Goal: Transaction & Acquisition: Book appointment/travel/reservation

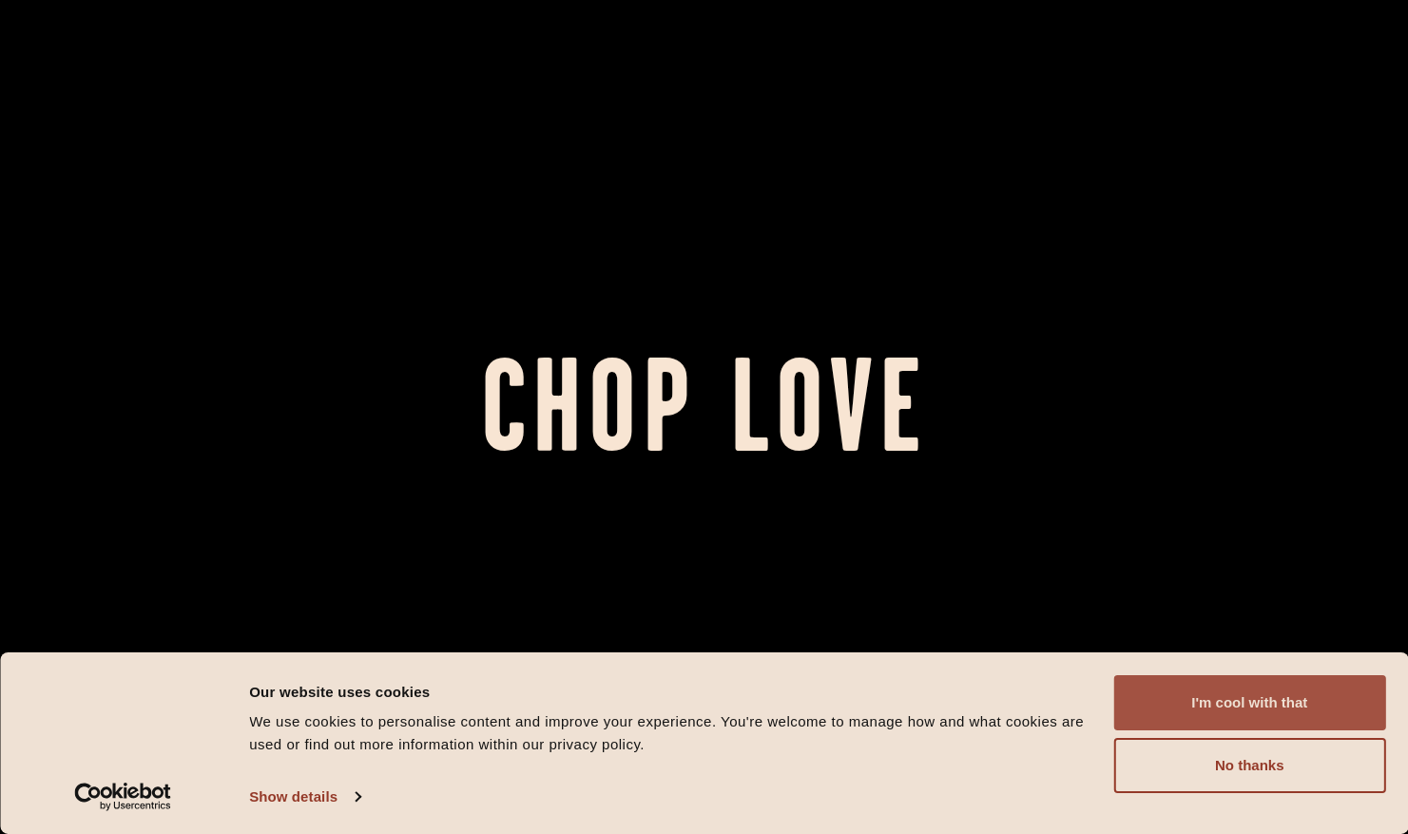
click at [1254, 719] on button "I'm cool with that" at bounding box center [1249, 702] width 272 height 55
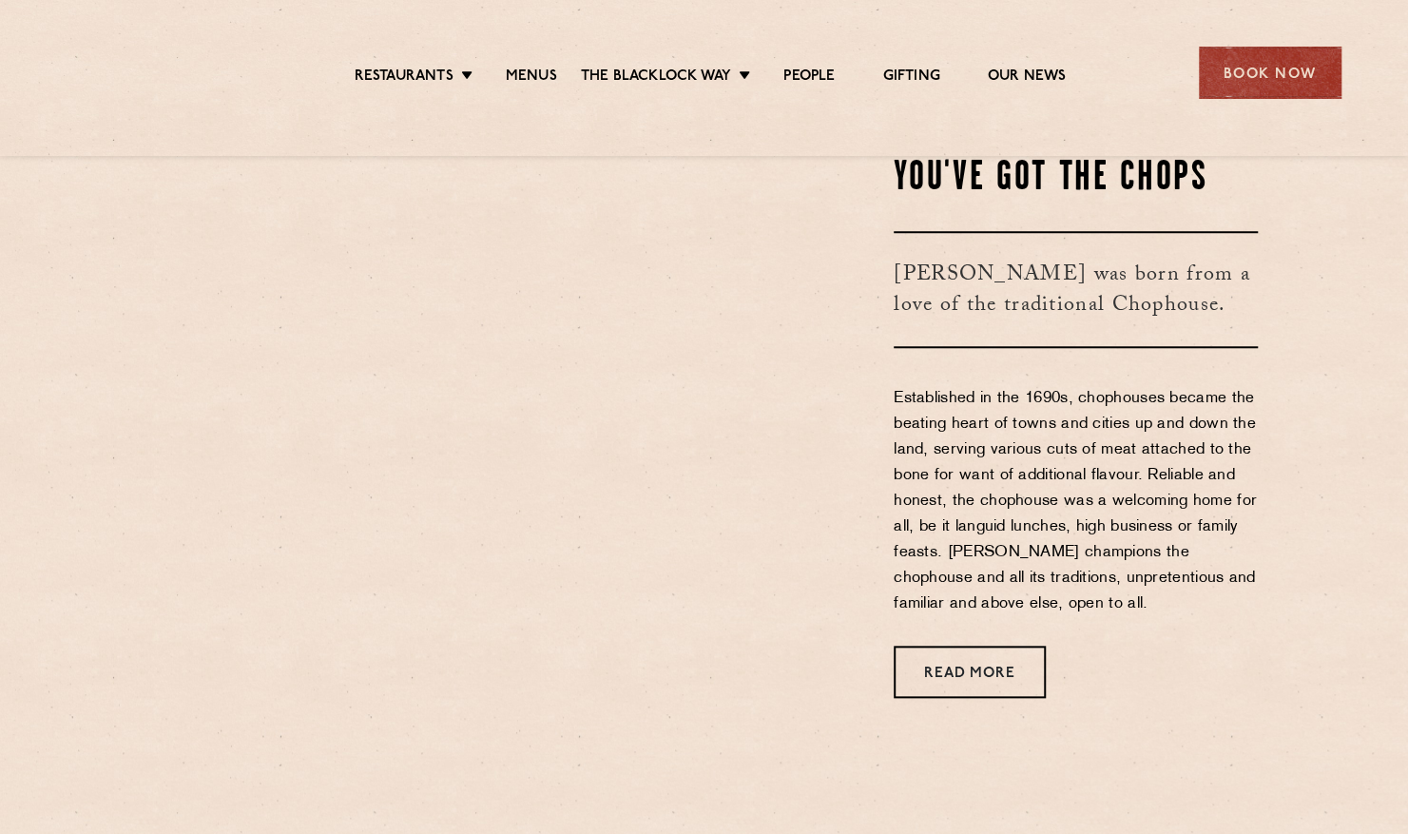
scroll to position [778, 0]
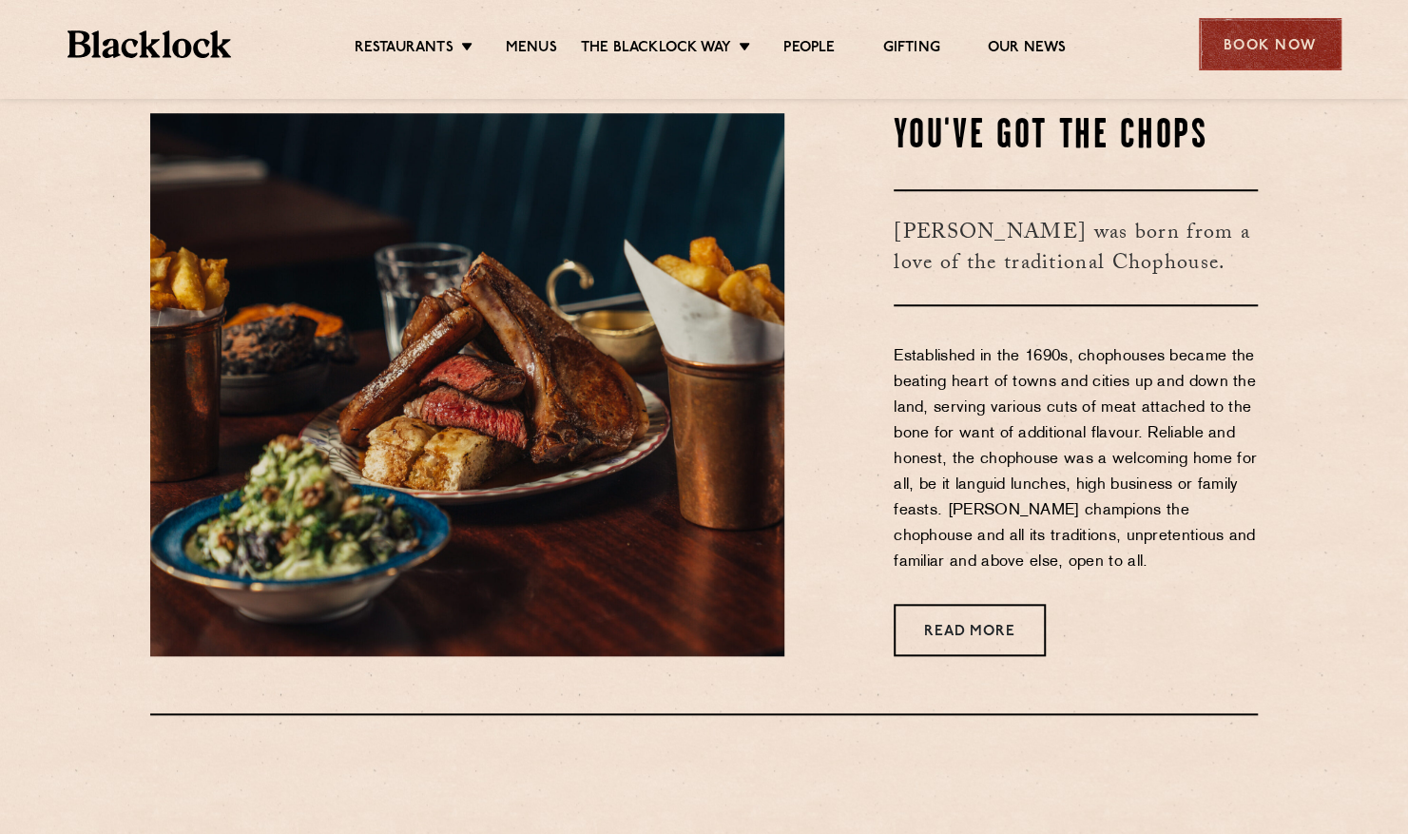
click at [1243, 70] on div "Book Now" at bounding box center [1270, 44] width 143 height 52
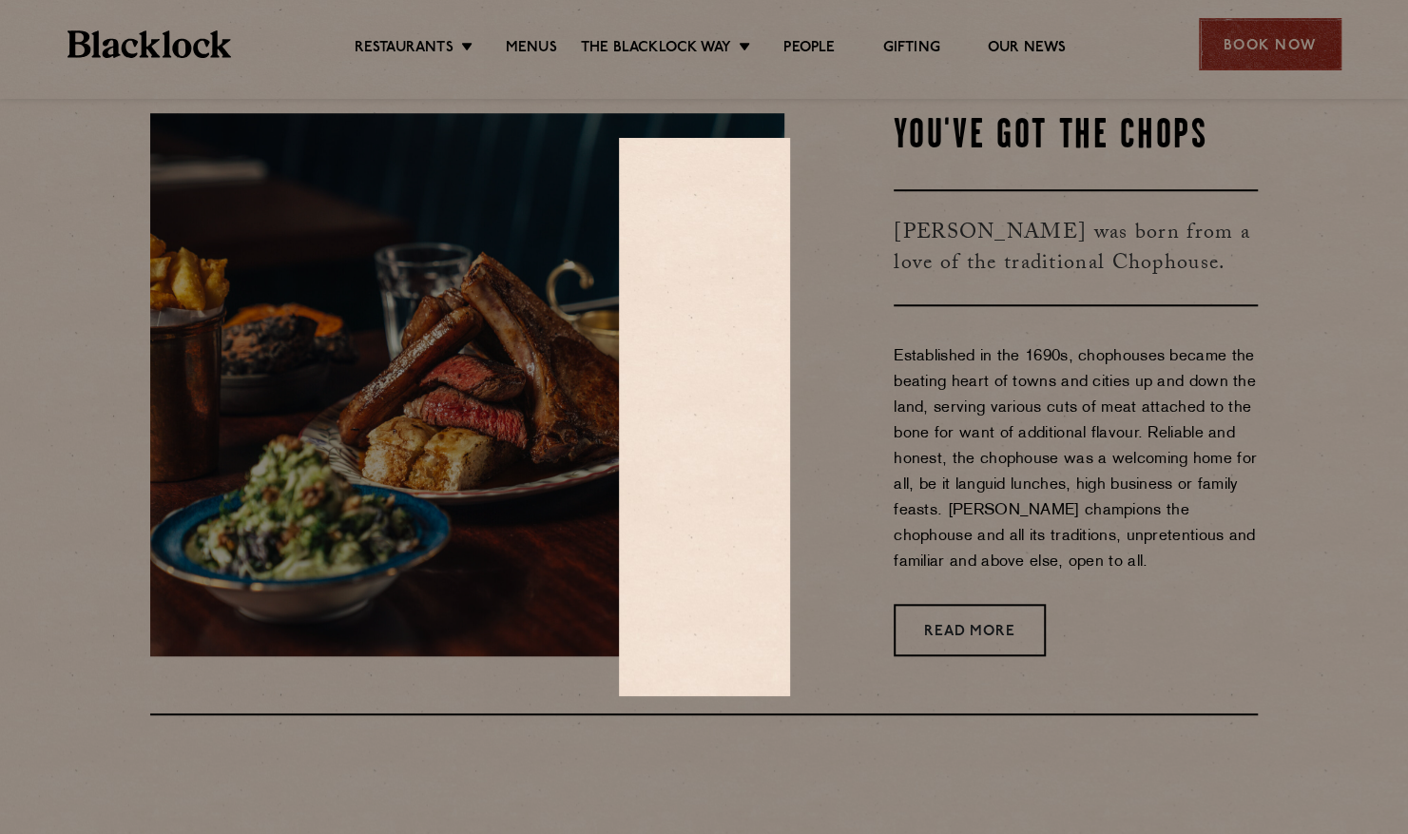
click at [1243, 92] on div at bounding box center [704, 417] width 1408 height 834
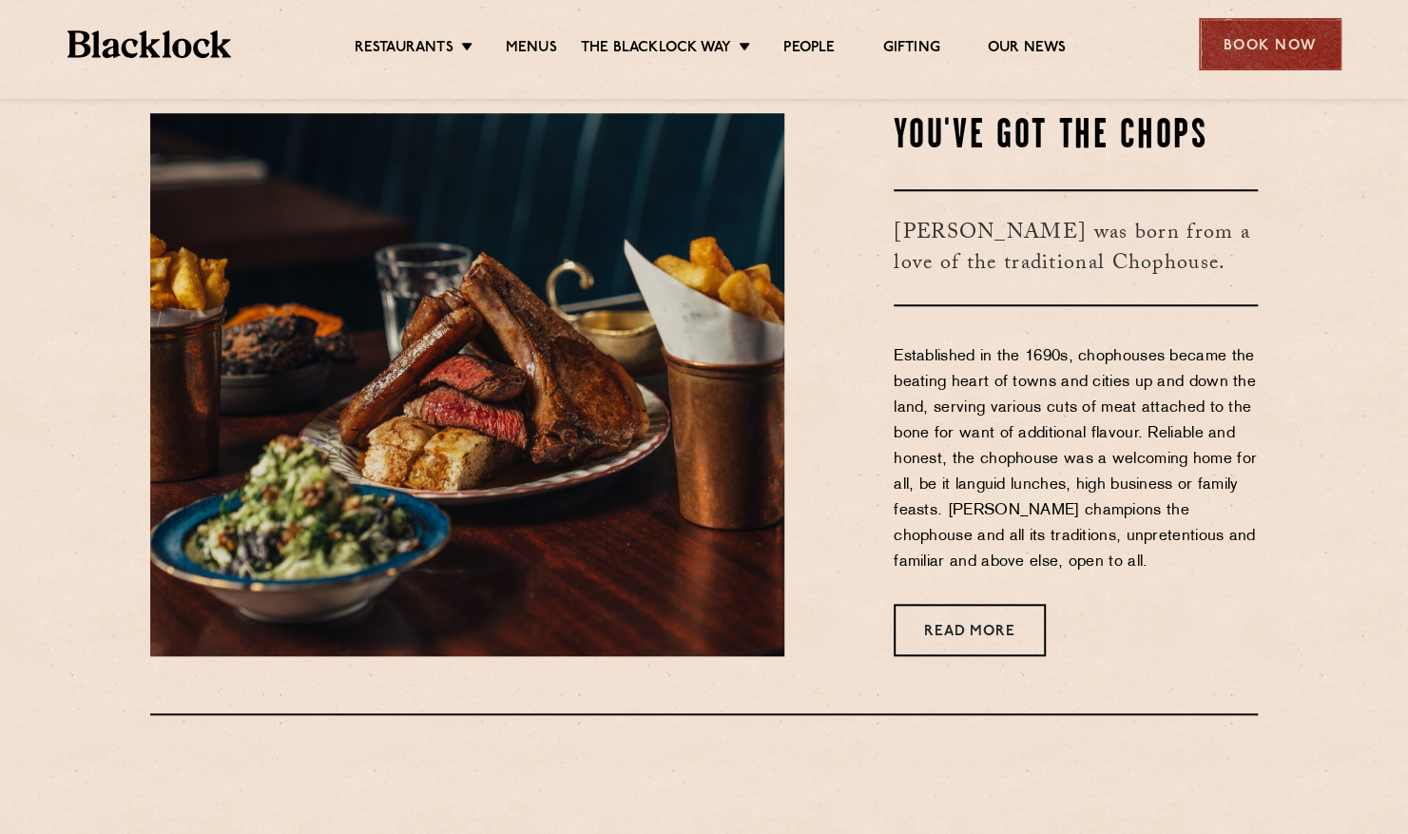
click at [1255, 67] on div "Book Now" at bounding box center [1270, 44] width 143 height 52
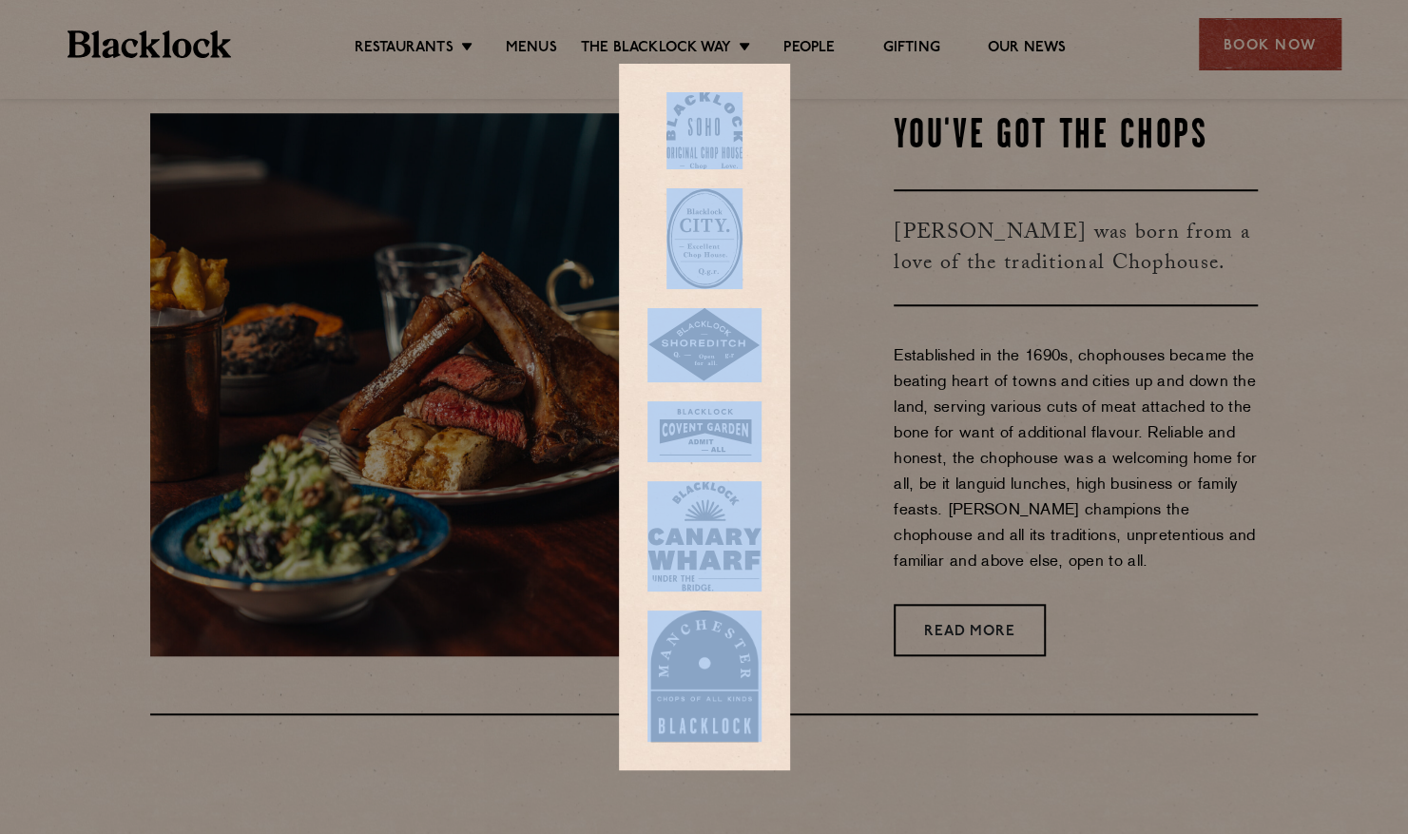
click at [713, 289] on img at bounding box center [704, 238] width 76 height 101
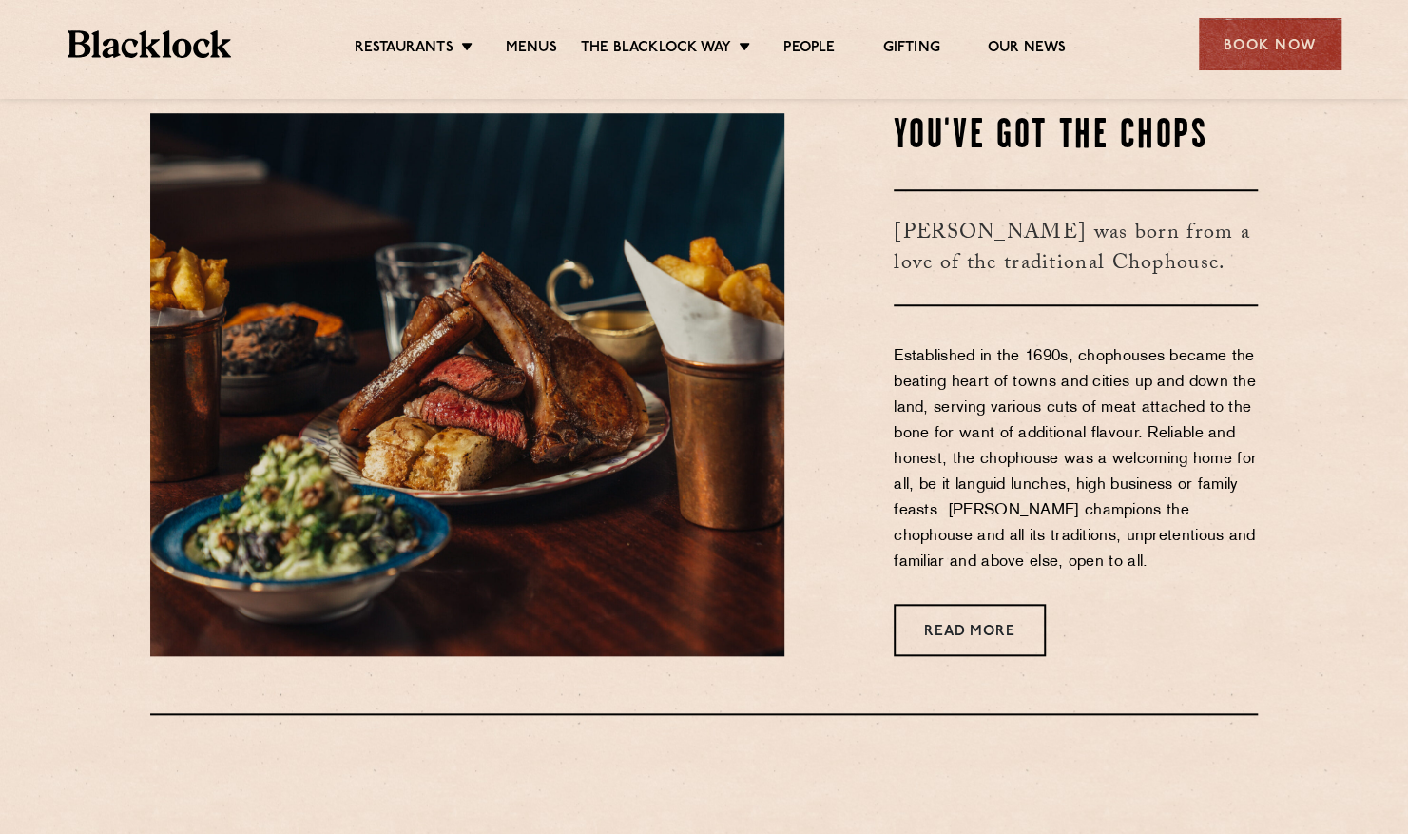
click at [869, 319] on div "You've Got The Chops Blacklock was born from a love of the traditional Chophous…" at bounding box center [1035, 384] width 473 height 543
click at [1302, 56] on div "Book Now" at bounding box center [1270, 44] width 143 height 52
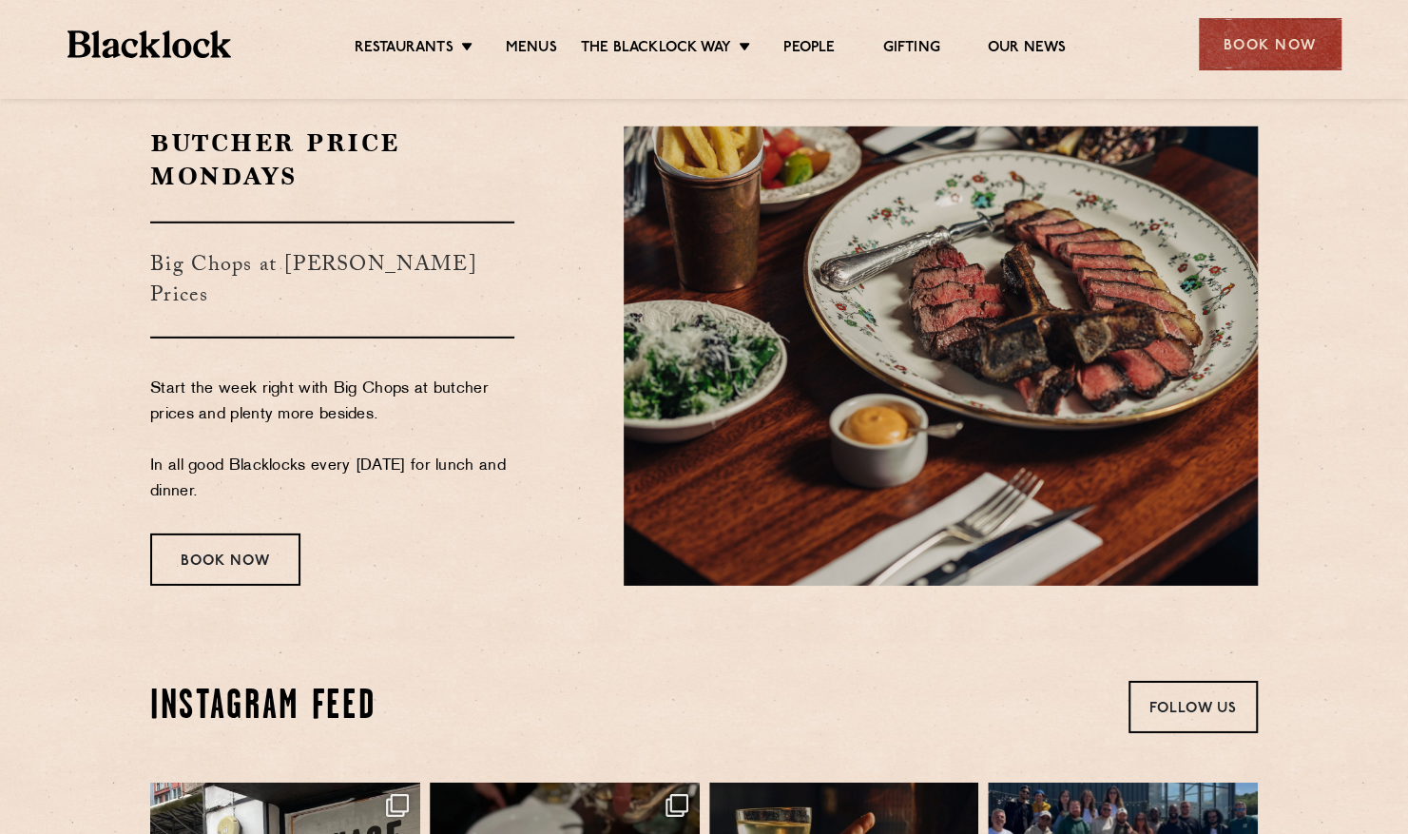
scroll to position [3258, 0]
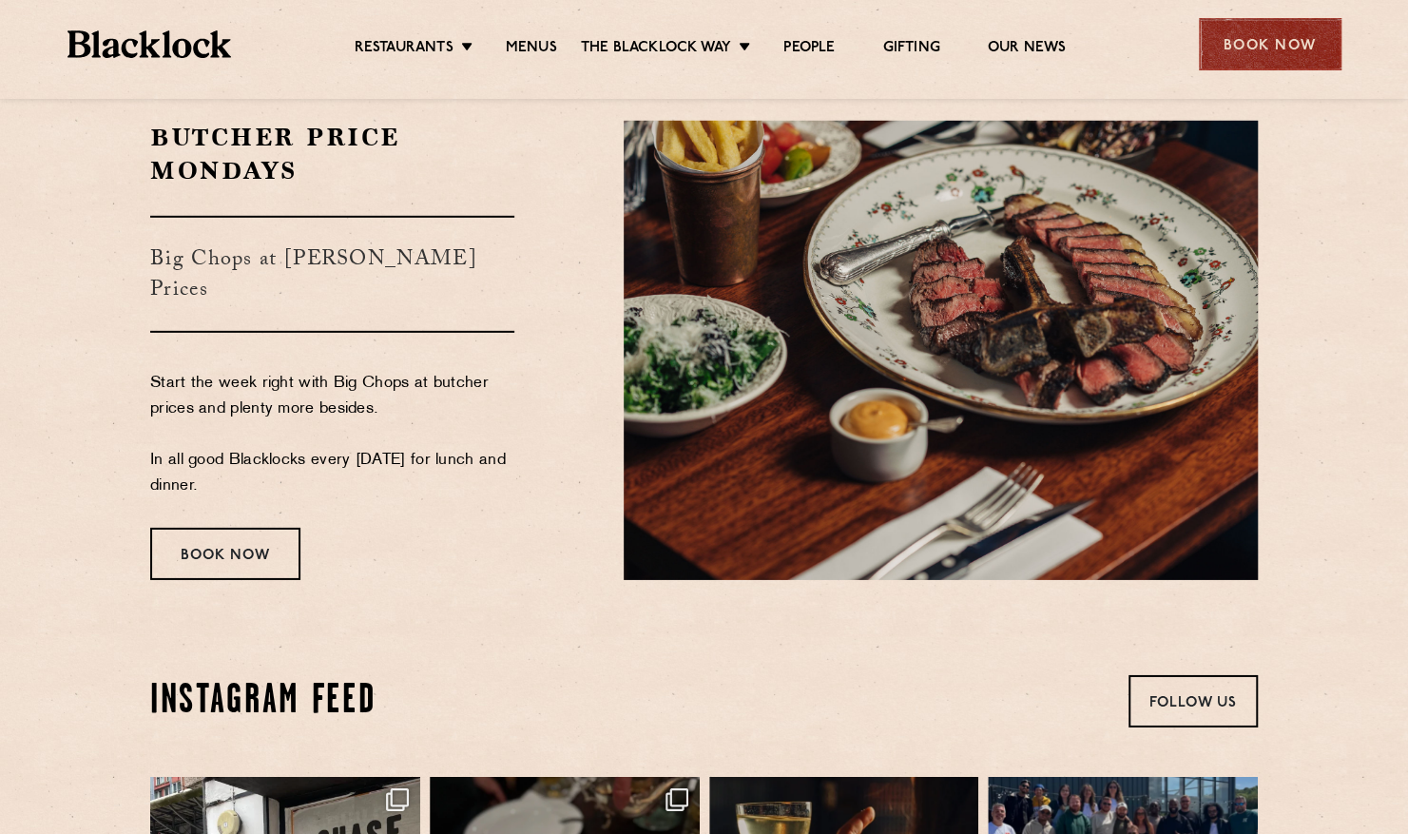
click at [1245, 42] on div "Book Now" at bounding box center [1270, 44] width 143 height 52
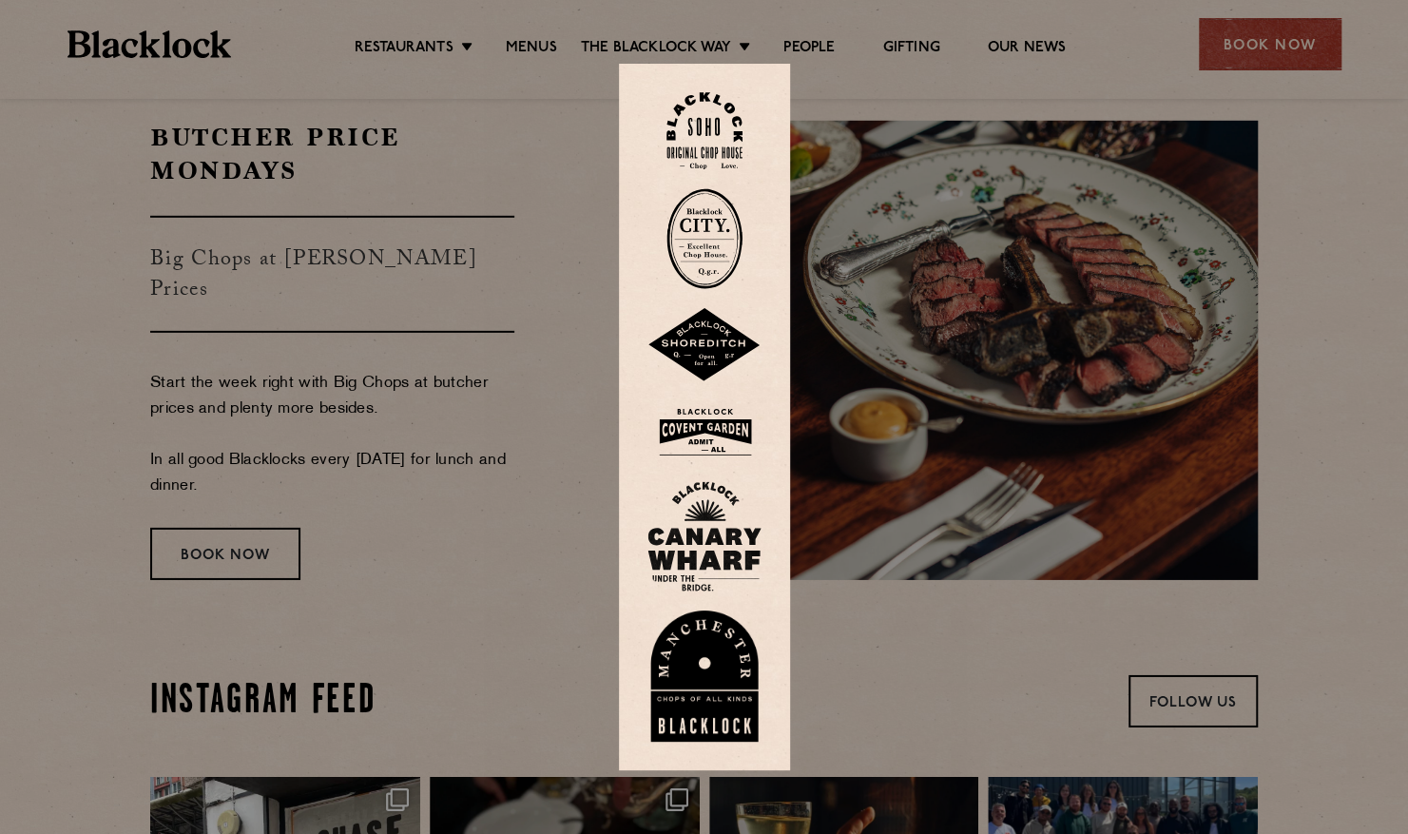
click at [990, 190] on div at bounding box center [704, 417] width 1408 height 834
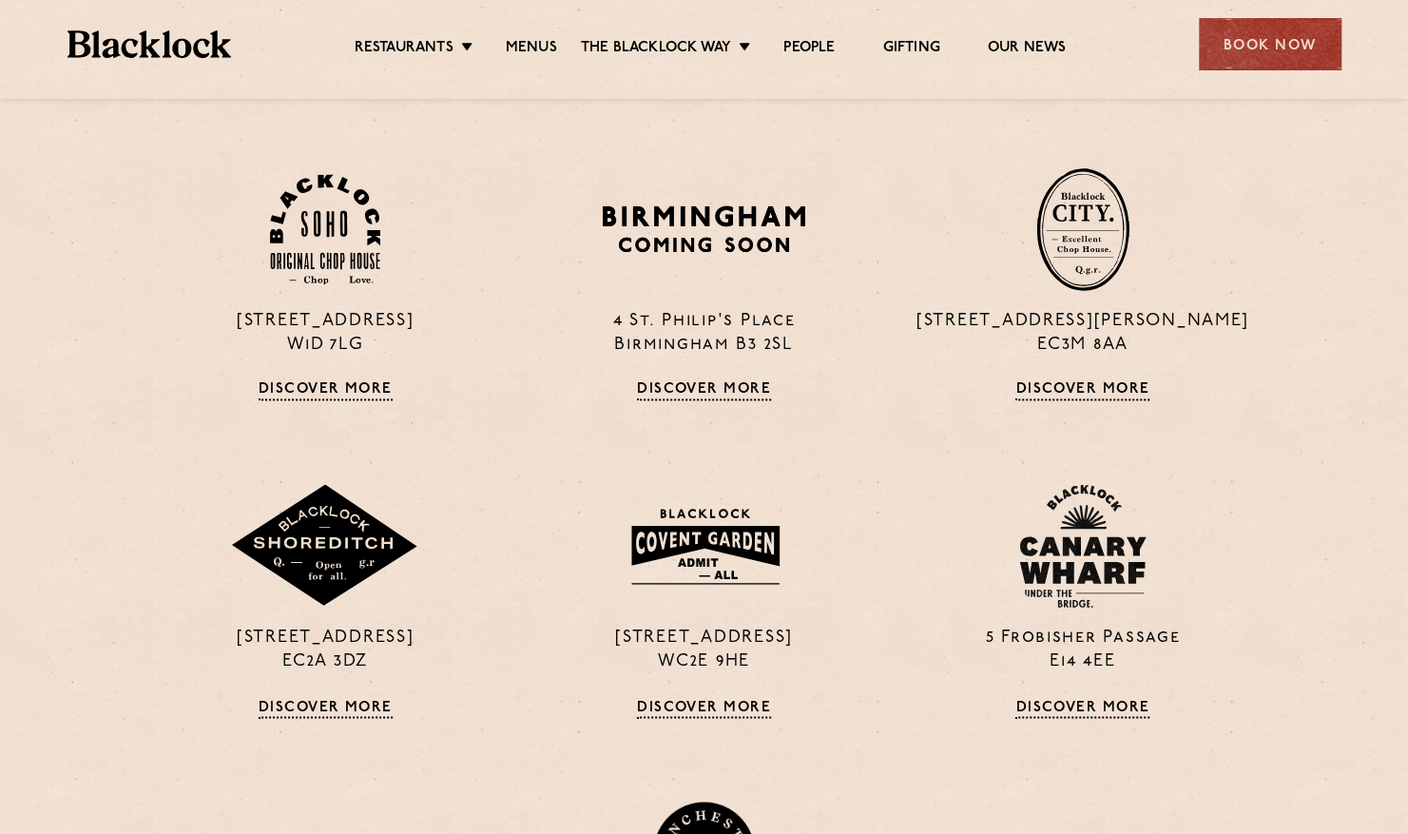
scroll to position [1434, 0]
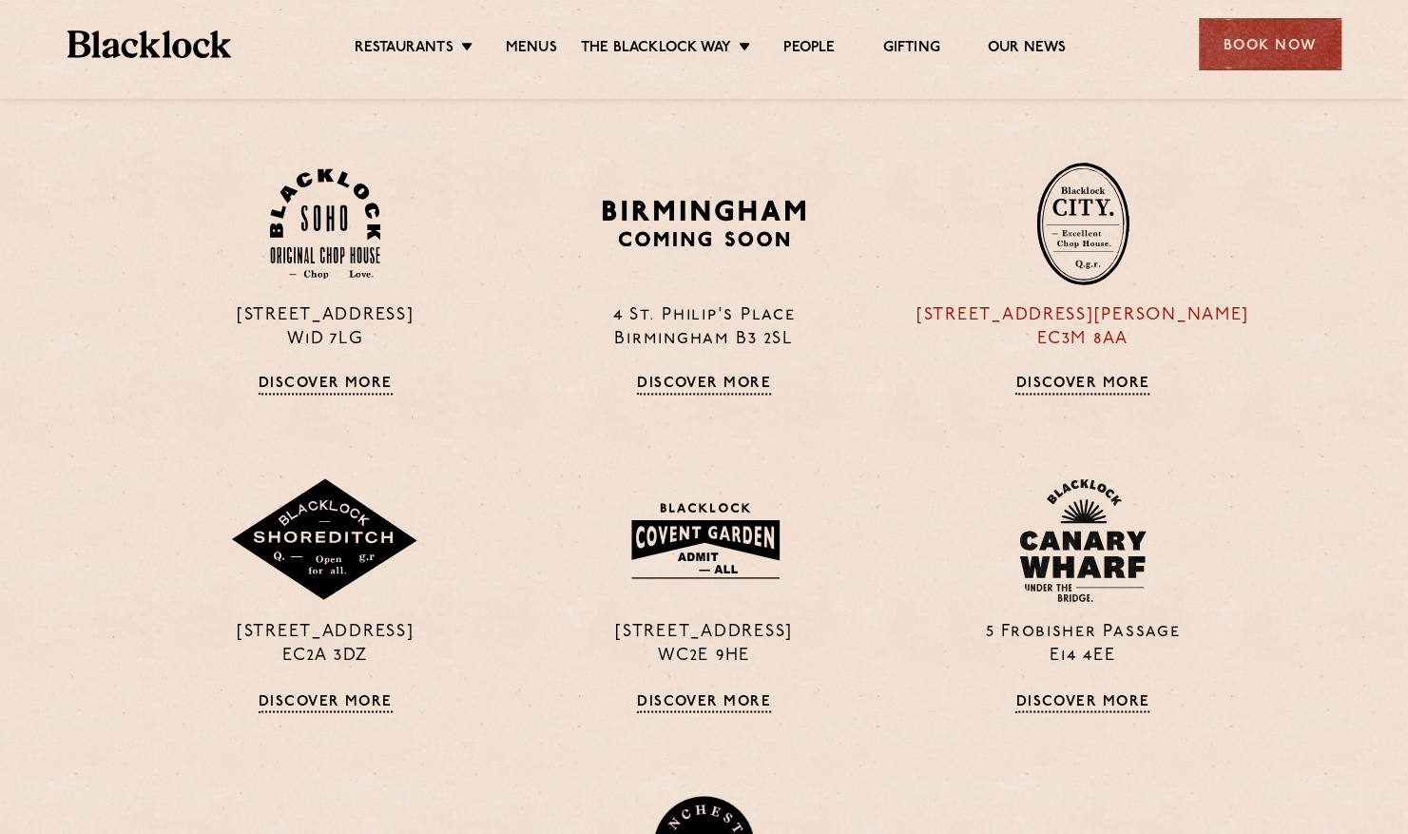
click at [1068, 295] on div "[STREET_ADDRESS][PERSON_NAME] Discover More" at bounding box center [1083, 278] width 378 height 233
click at [1088, 383] on link "Discover More" at bounding box center [1082, 385] width 134 height 19
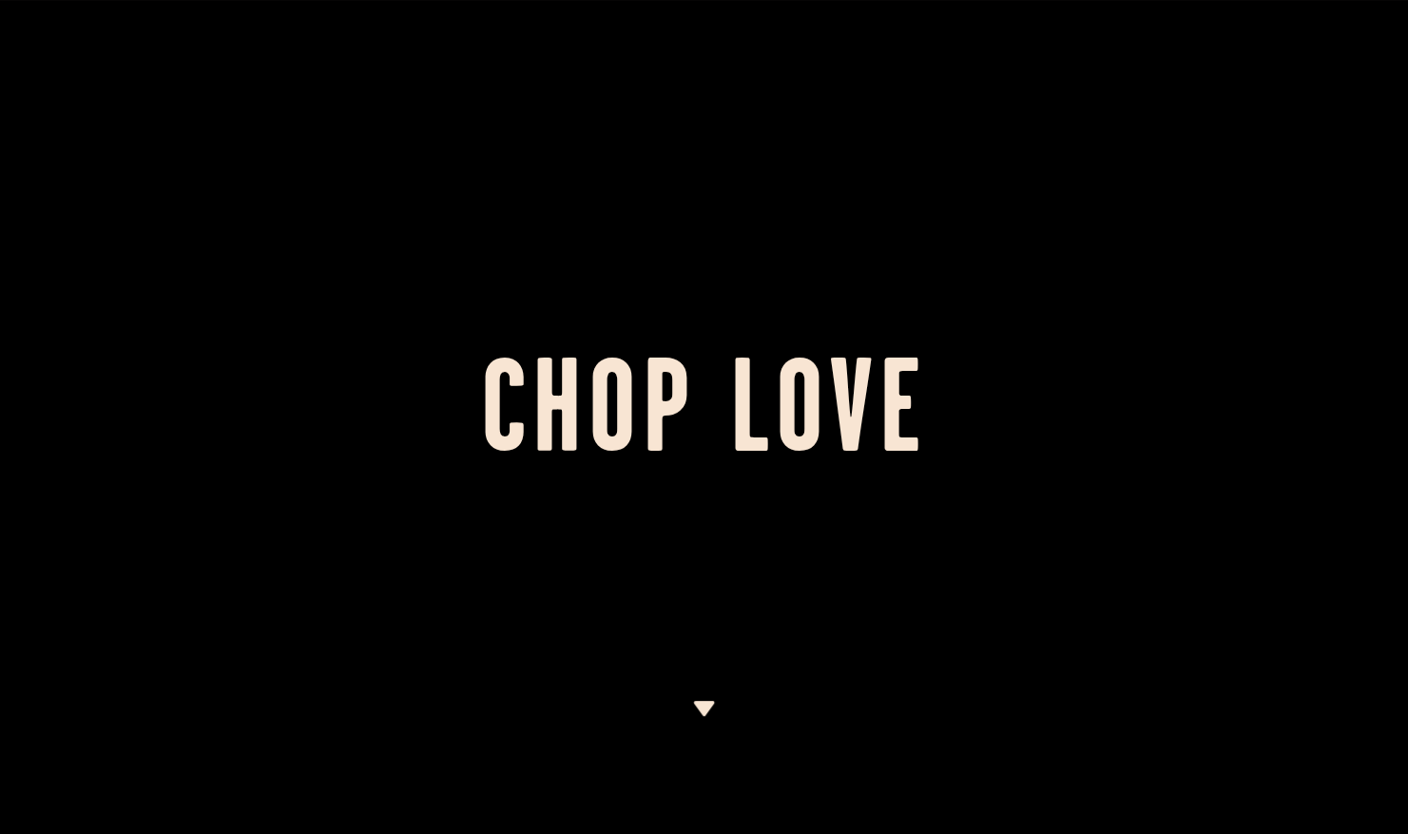
scroll to position [112, 0]
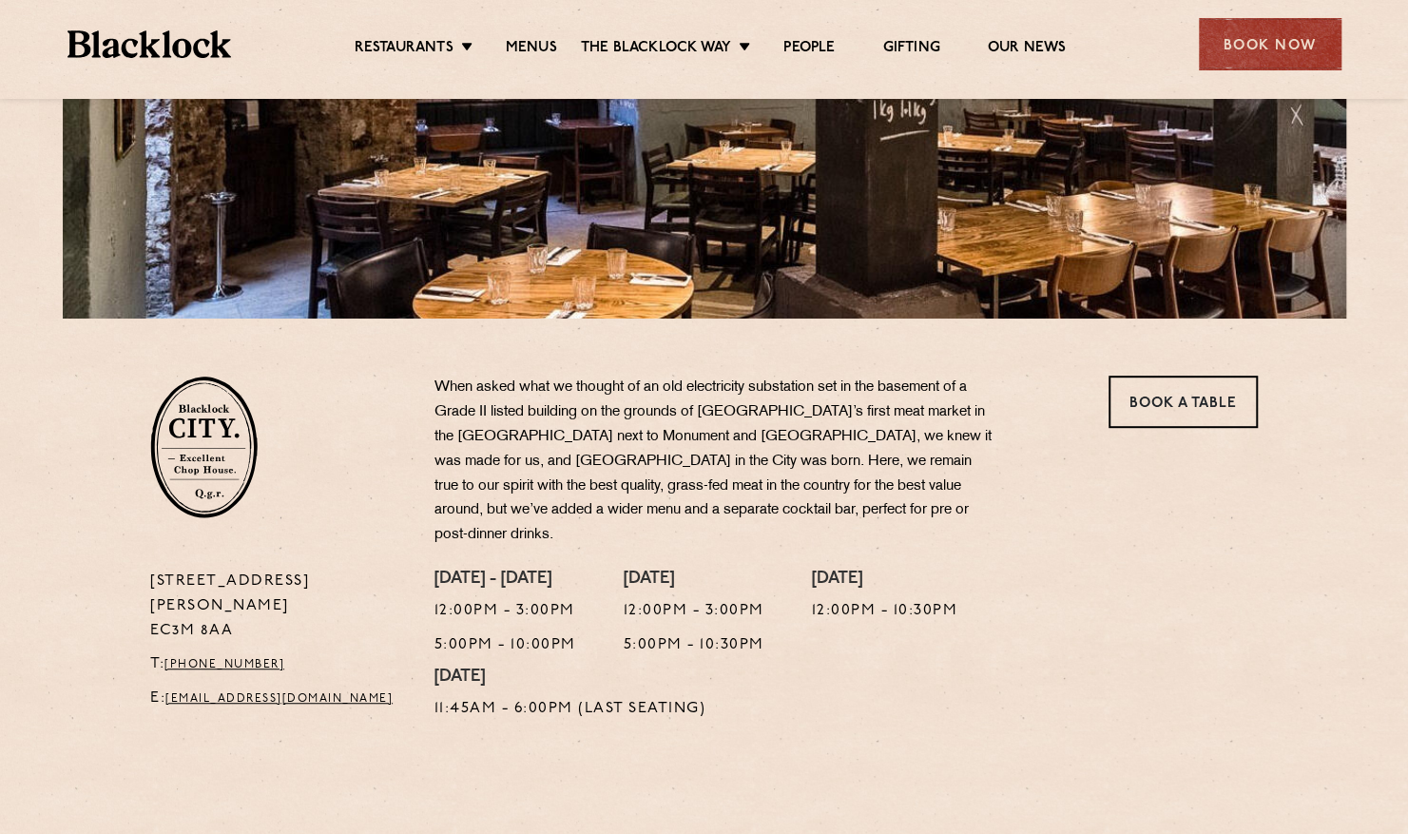
scroll to position [375, 0]
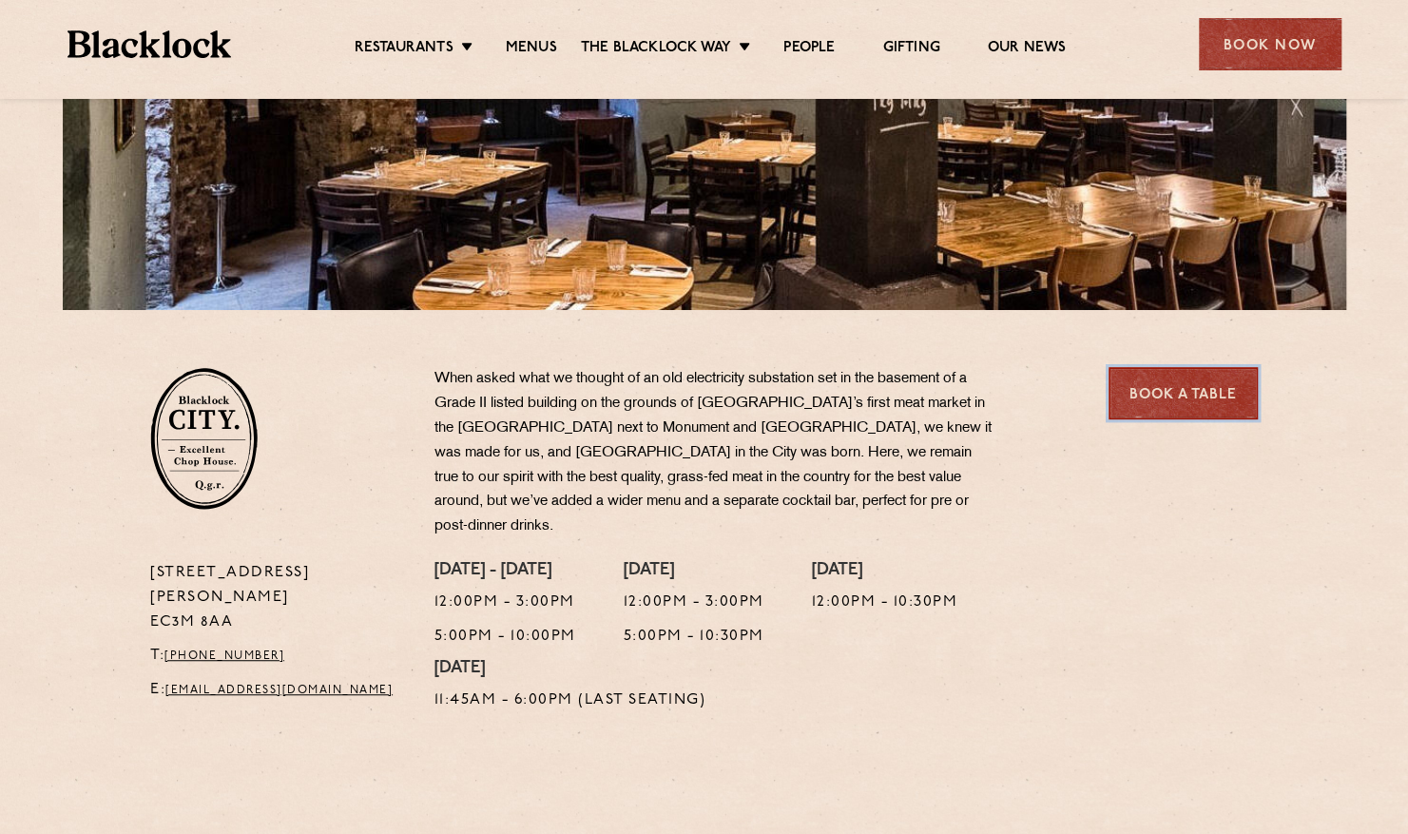
click at [1114, 392] on link "Book a Table" at bounding box center [1182, 393] width 149 height 52
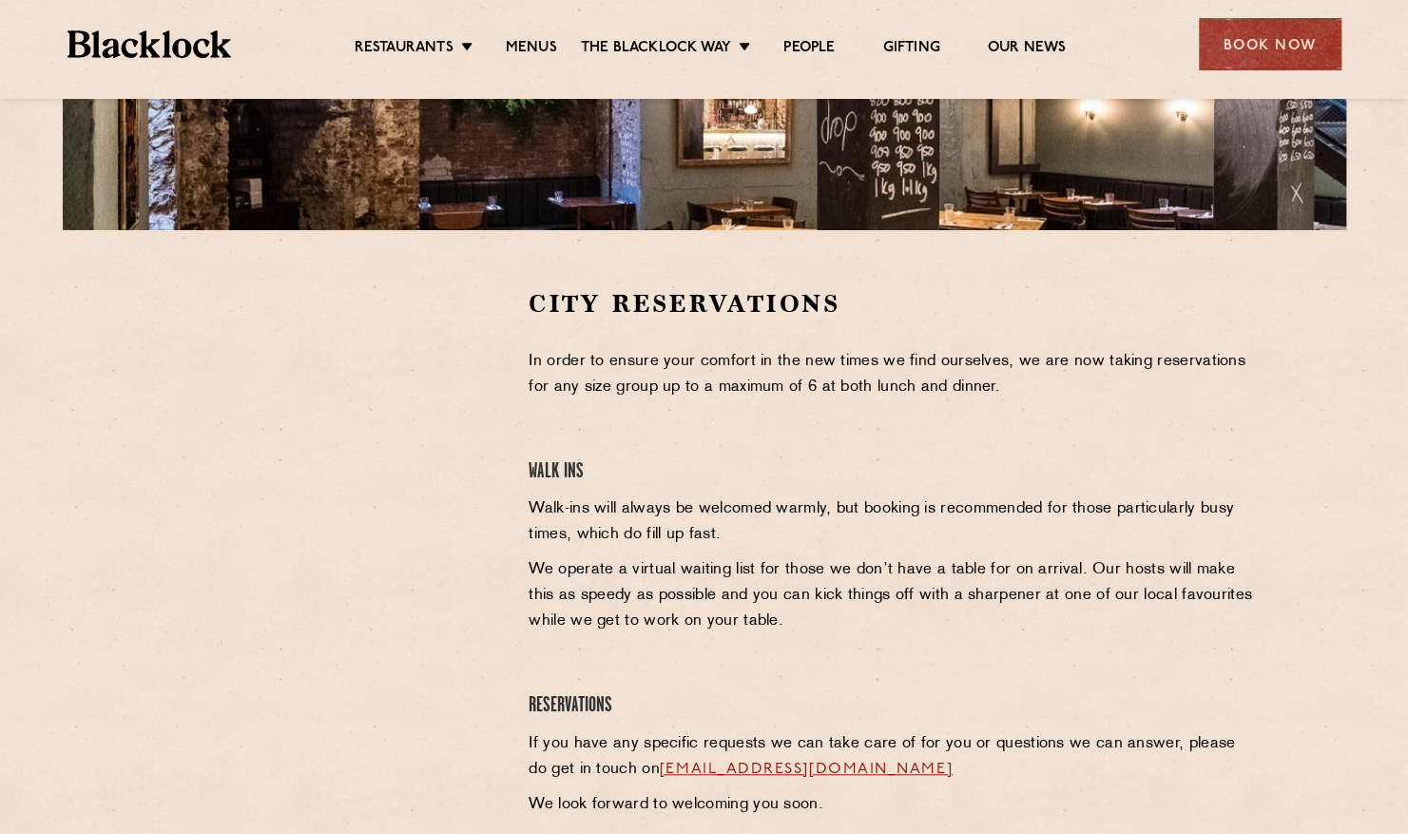
scroll to position [455, 0]
